Goal: Information Seeking & Learning: Learn about a topic

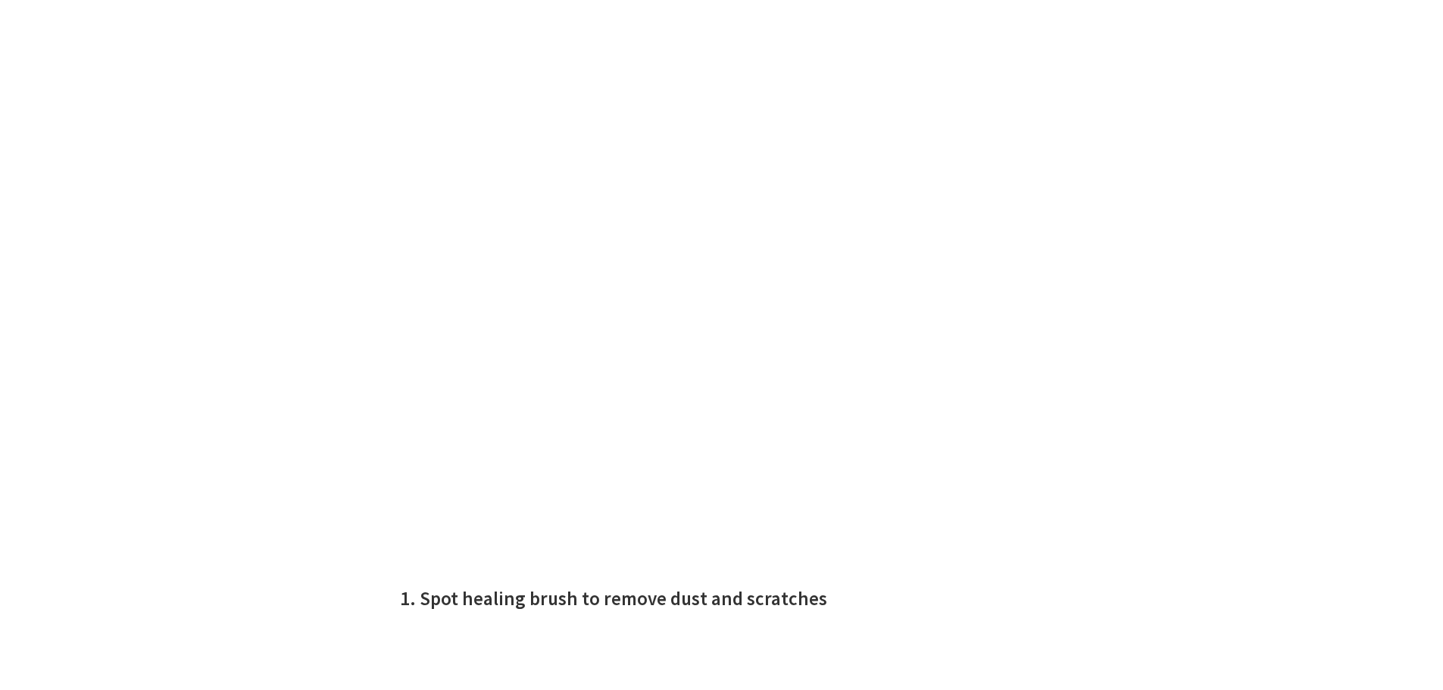
scroll to position [1414, 0]
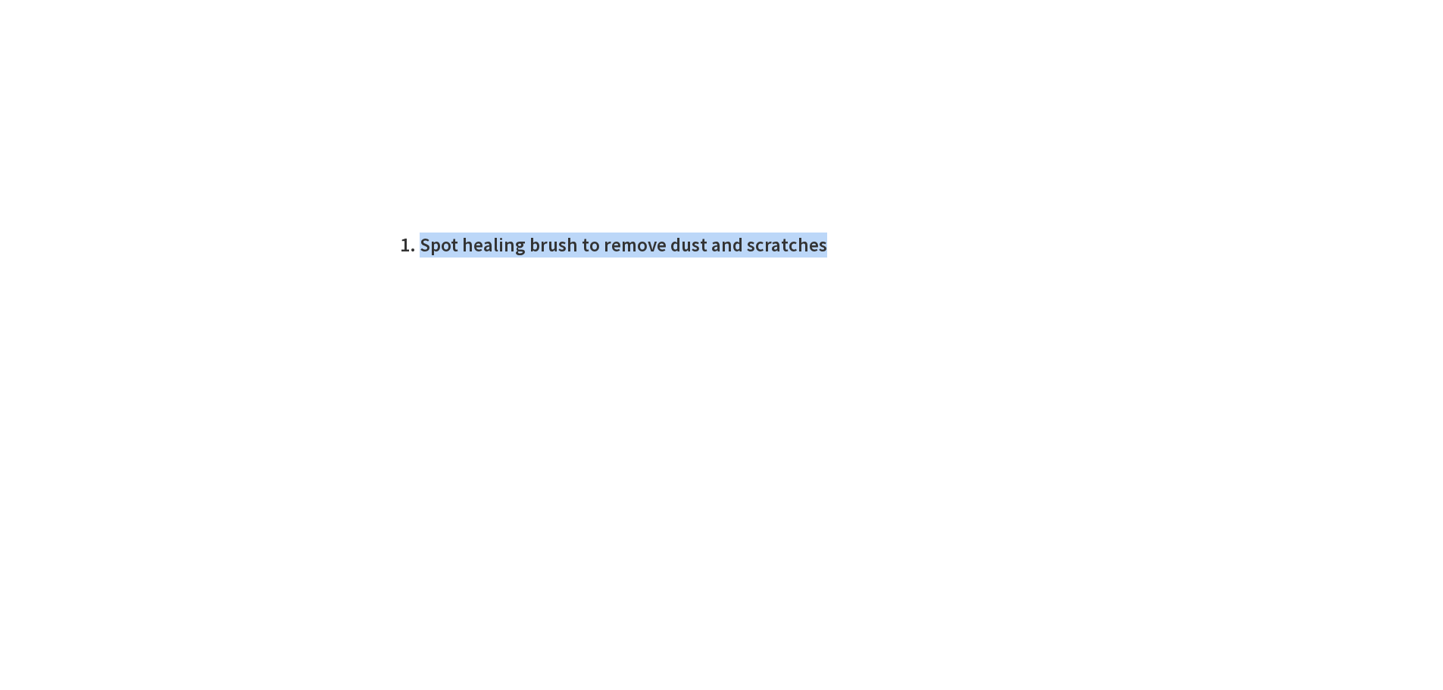
drag, startPoint x: 420, startPoint y: 224, endPoint x: 845, endPoint y: 222, distance: 425.6
click at [845, 232] on h2 "1. Spot healing brush to remove dust and scratches" at bounding box center [722, 244] width 644 height 25
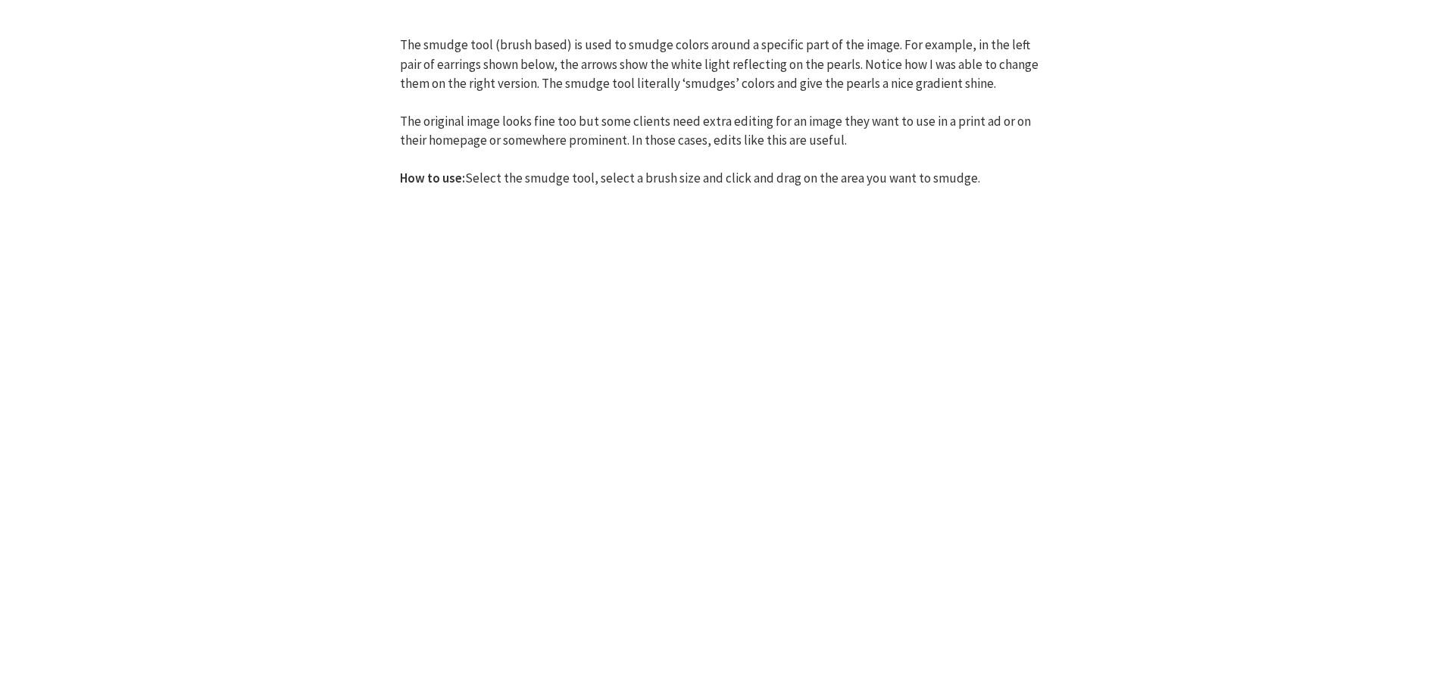
scroll to position [4948, 0]
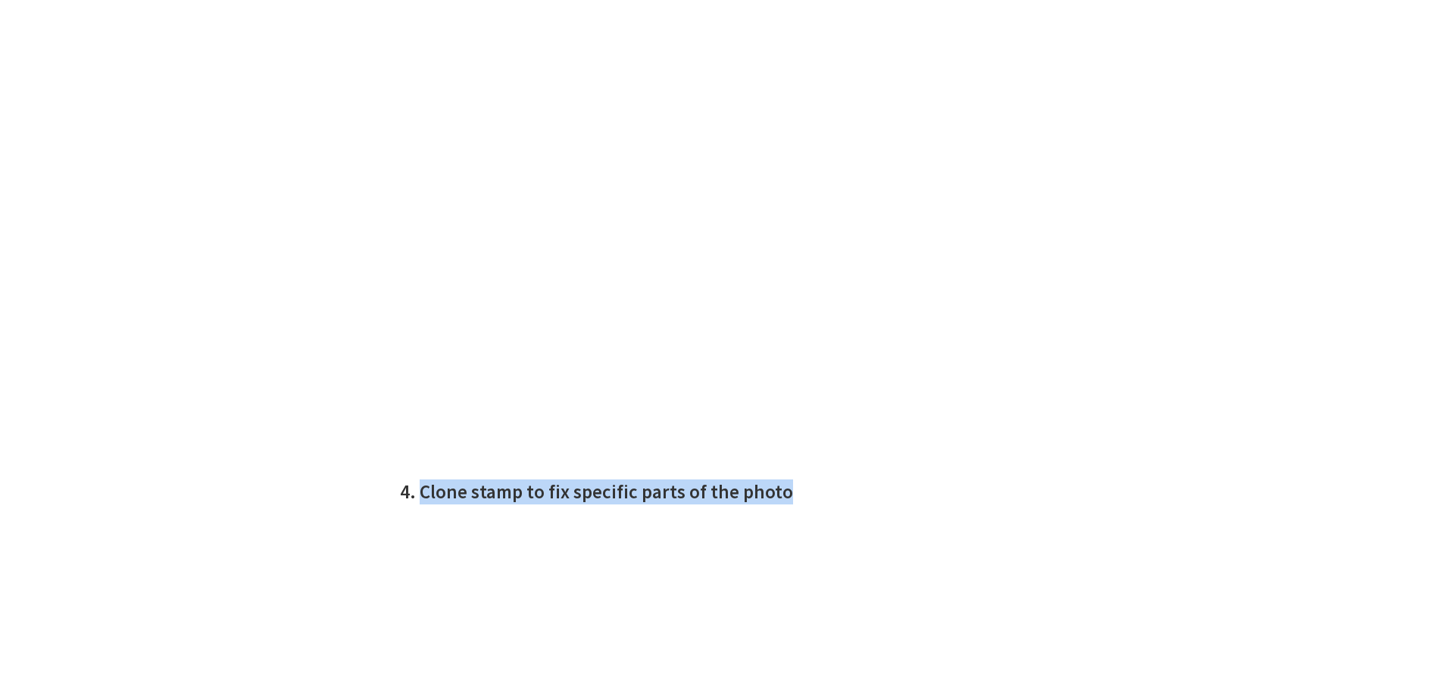
drag, startPoint x: 422, startPoint y: 452, endPoint x: 796, endPoint y: 451, distance: 374.1
click at [796, 479] on h2 "4. Clone stamp to fix specific parts of the photo" at bounding box center [722, 491] width 644 height 25
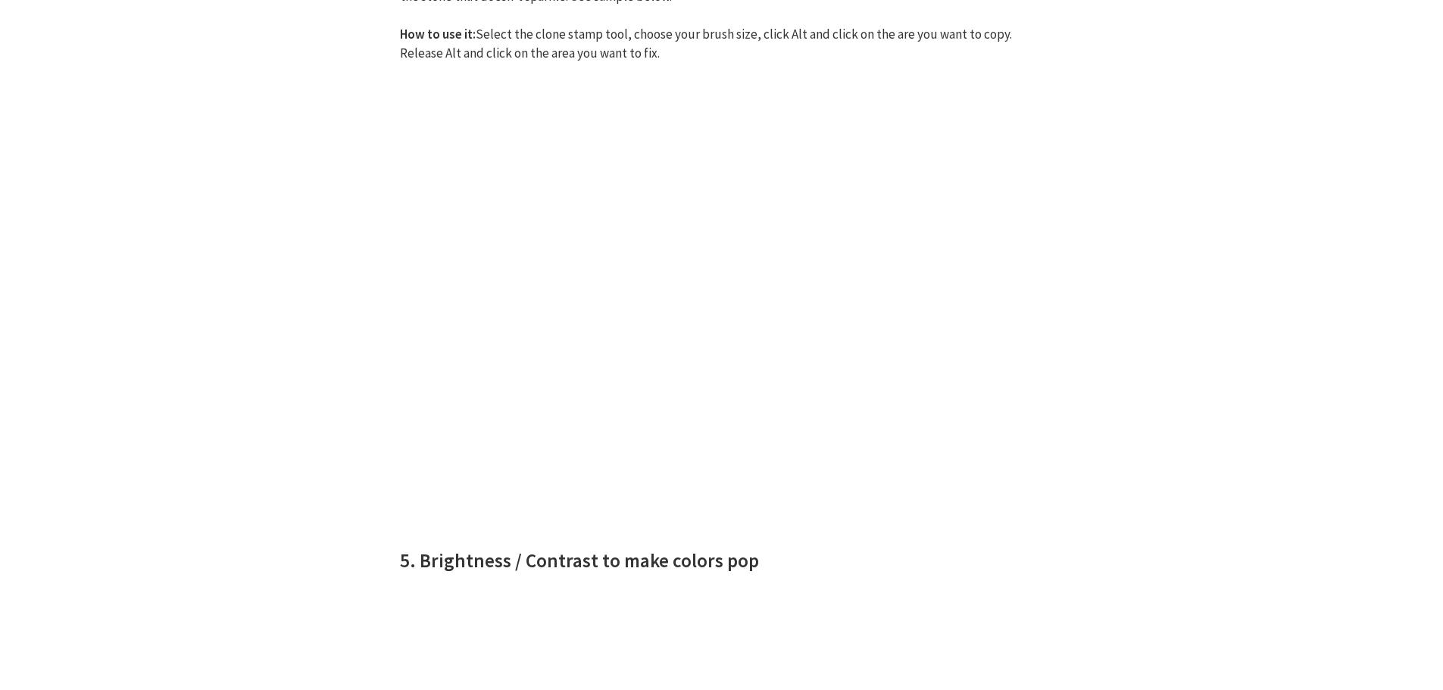
scroll to position [6008, 0]
drag, startPoint x: 421, startPoint y: 515, endPoint x: 810, endPoint y: 513, distance: 388.5
click at [810, 545] on h2 "5. Brightness / Contrast to make colors pop" at bounding box center [722, 557] width 644 height 25
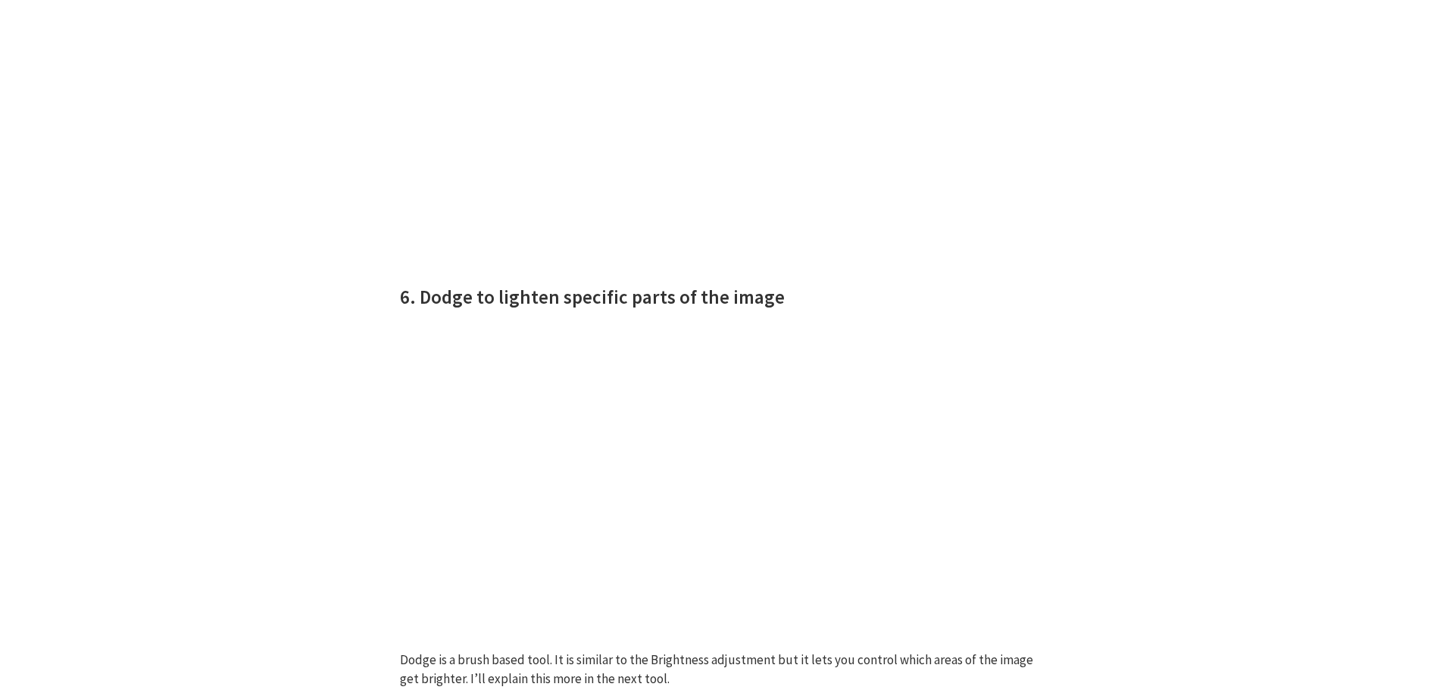
scroll to position [7952, 0]
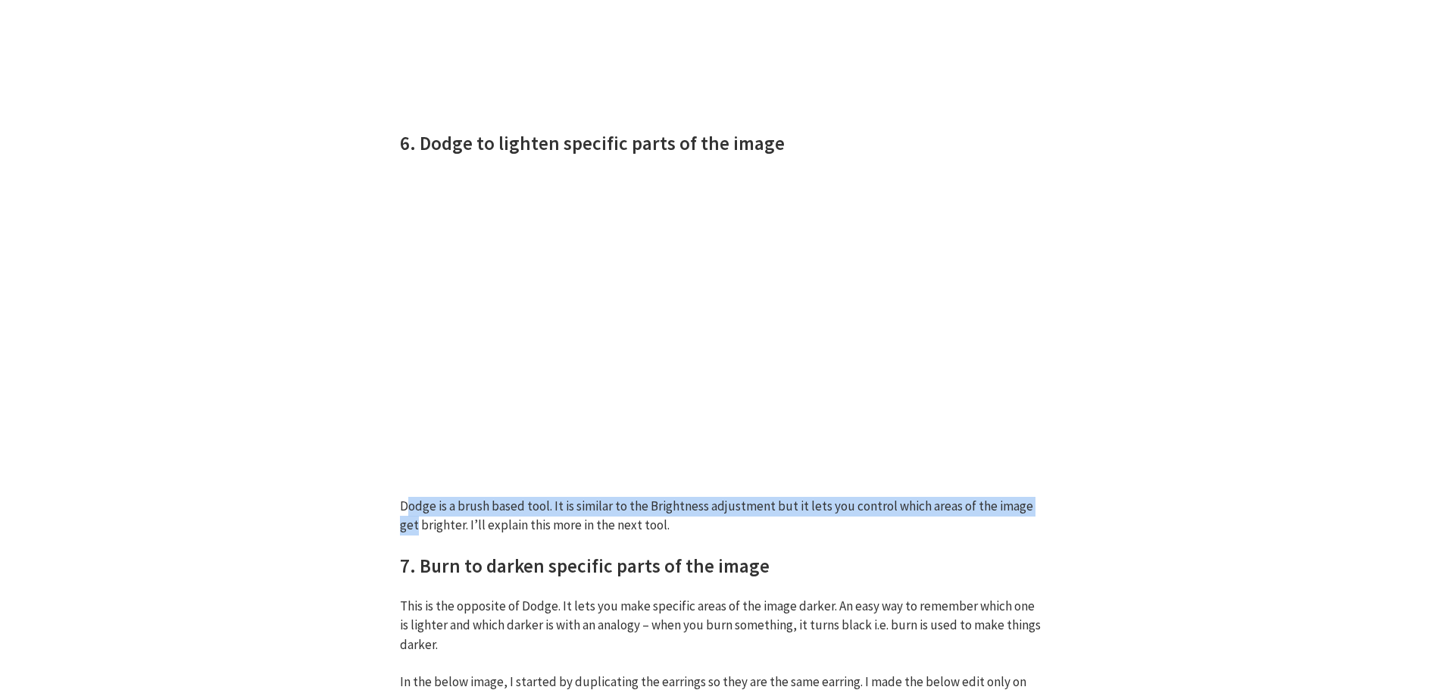
drag, startPoint x: 405, startPoint y: 467, endPoint x: 1041, endPoint y: 476, distance: 635.5
click at [1041, 497] on p "Dodge is a brush based tool. It is similar to the Brightness adjustment but it …" at bounding box center [722, 516] width 644 height 39
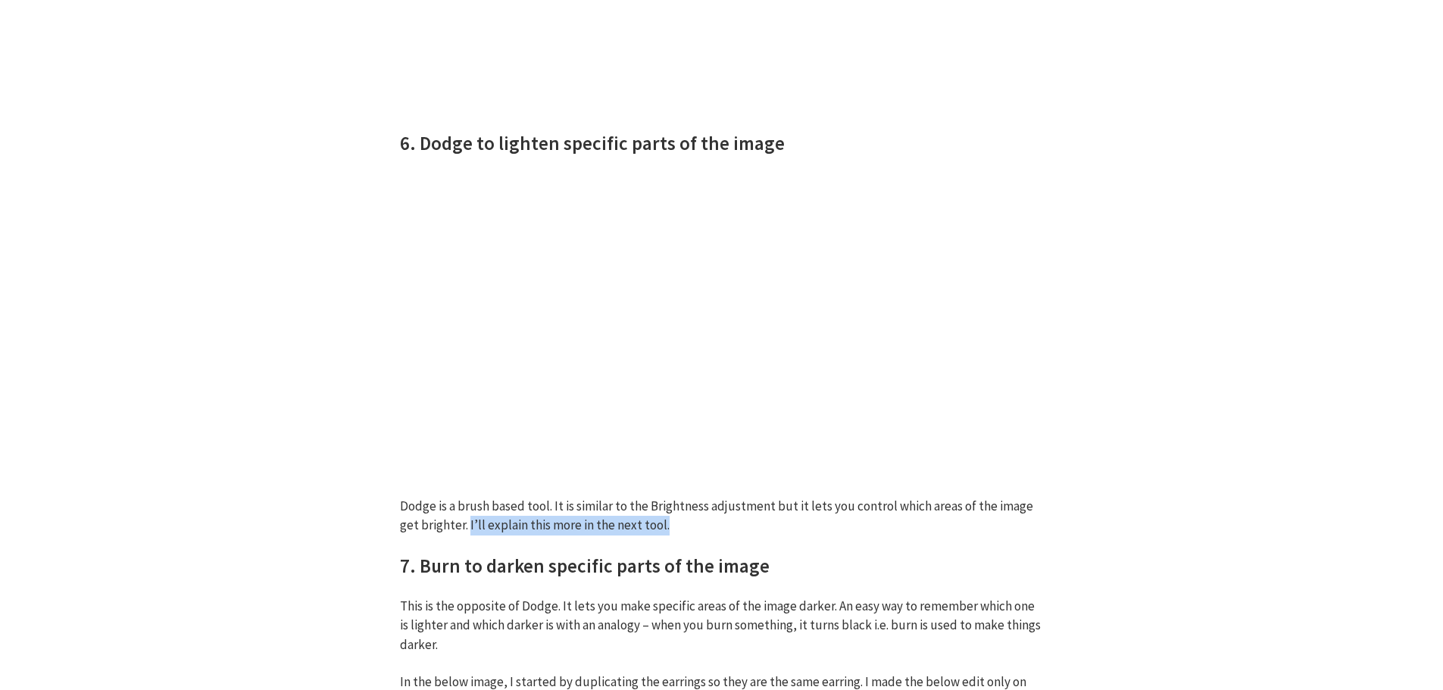
drag, startPoint x: 449, startPoint y: 486, endPoint x: 679, endPoint y: 486, distance: 230.2
click at [679, 497] on p "Dodge is a brush based tool. It is similar to the Brightness adjustment but it …" at bounding box center [722, 516] width 644 height 39
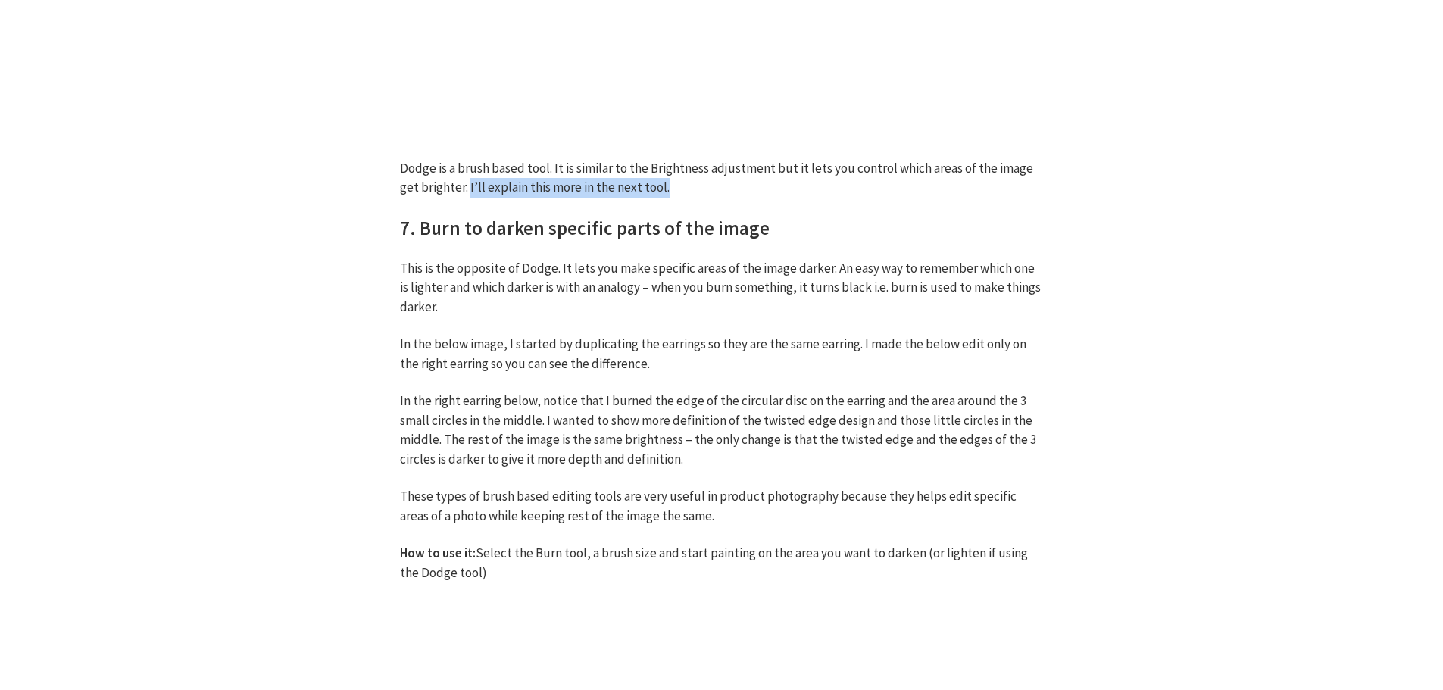
scroll to position [8306, 0]
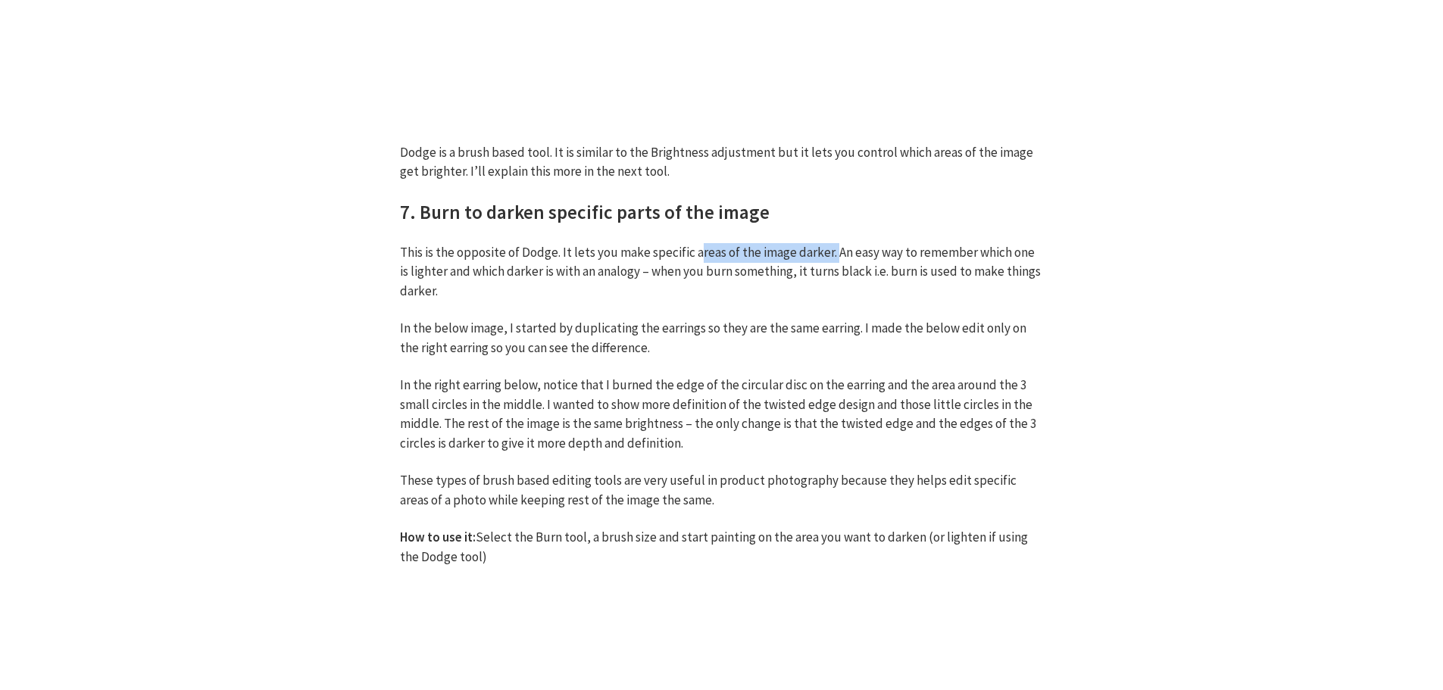
drag, startPoint x: 695, startPoint y: 210, endPoint x: 831, endPoint y: 207, distance: 135.6
click at [831, 243] on p "This is the opposite of Dodge. It lets you make specific areas of the image dar…" at bounding box center [722, 272] width 644 height 58
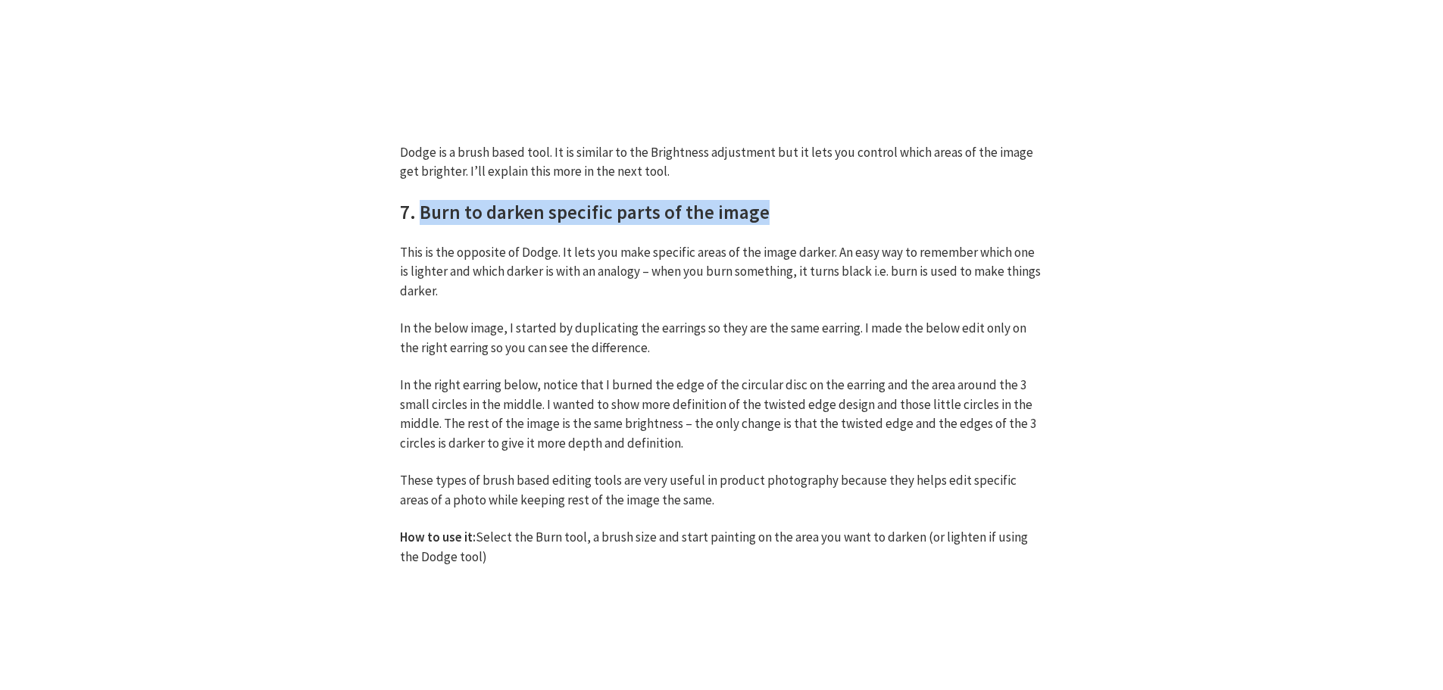
drag, startPoint x: 423, startPoint y: 174, endPoint x: 771, endPoint y: 169, distance: 348.4
click at [771, 200] on h2 "7. Burn to darken specific parts of the image" at bounding box center [722, 212] width 644 height 25
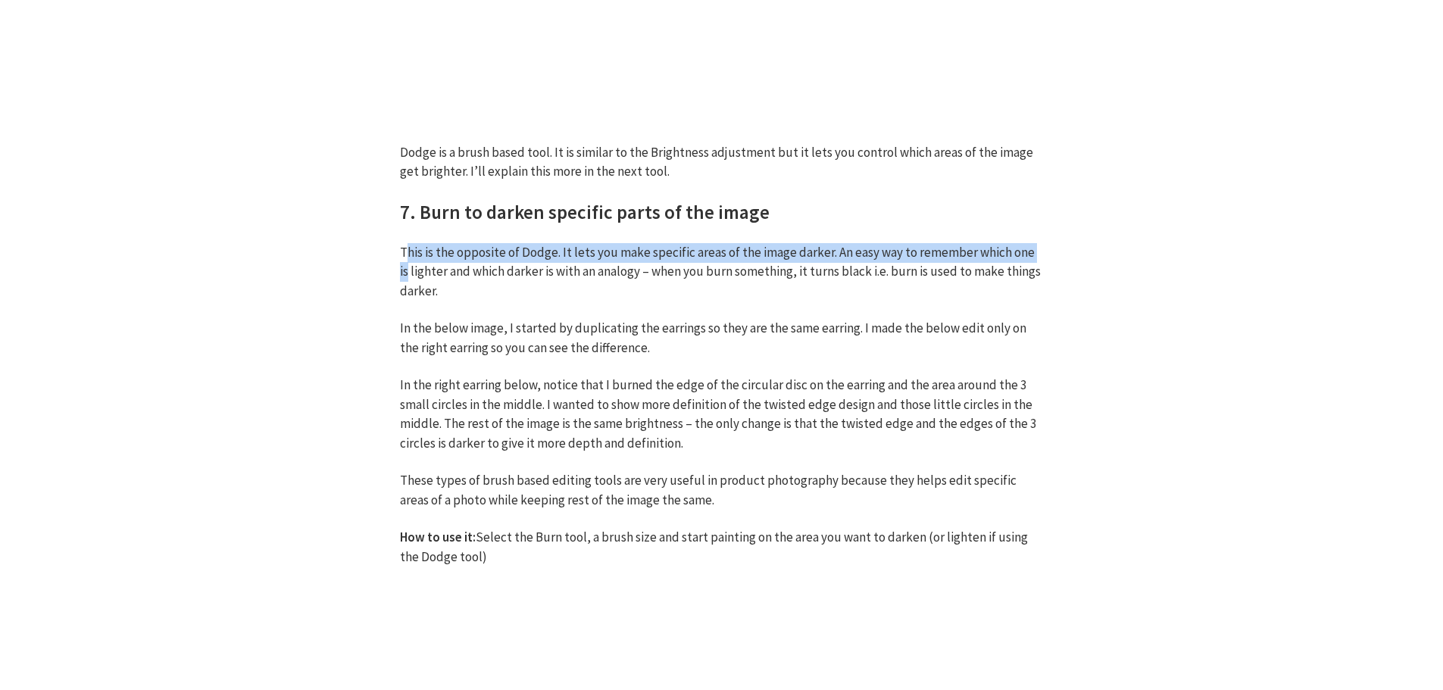
drag, startPoint x: 408, startPoint y: 218, endPoint x: 1044, endPoint y: 209, distance: 636.2
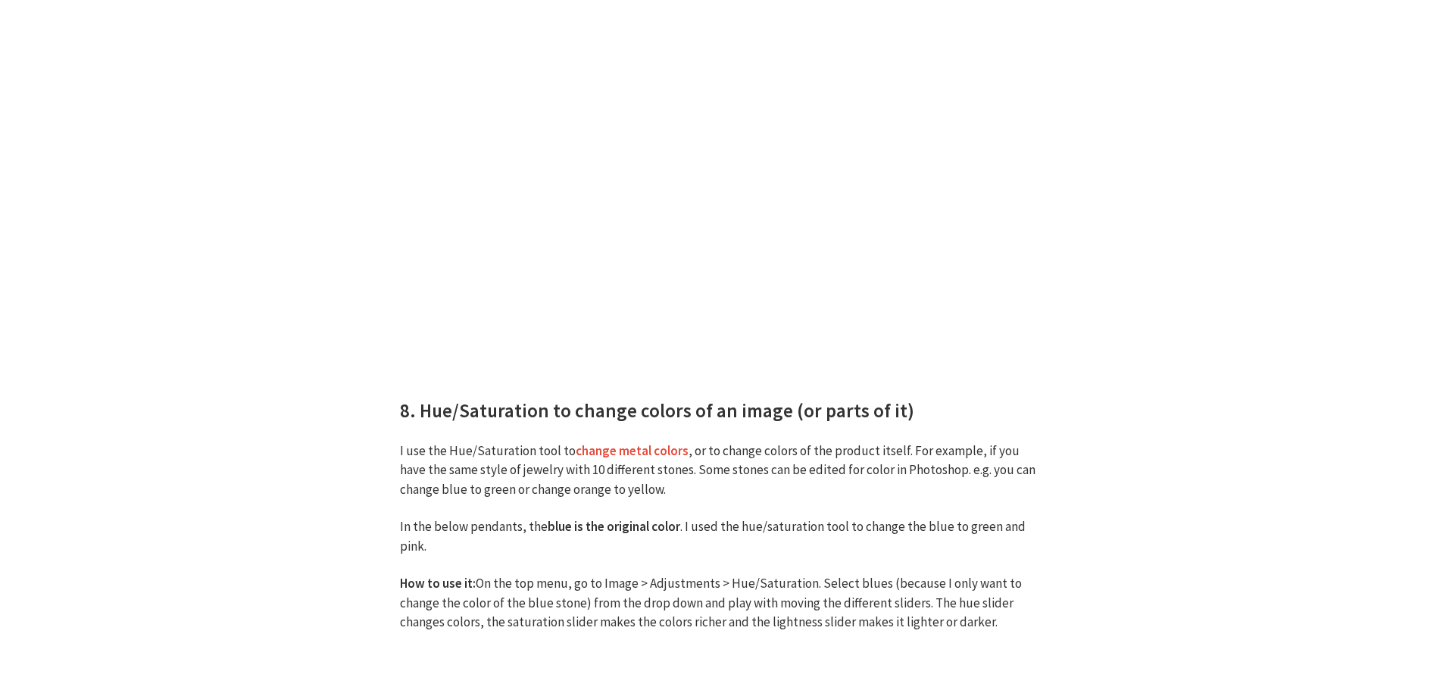
scroll to position [9098, 0]
